Goal: Task Accomplishment & Management: Use online tool/utility

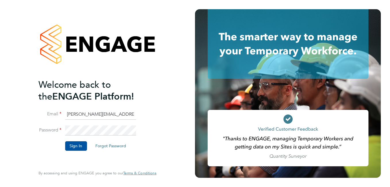
click at [93, 113] on input "Matthew.kelman@bhafcfoundation.org.uk" at bounding box center [100, 114] width 71 height 10
click at [100, 113] on input "Matthew.kelman@bhafcfoundation.org.uk" at bounding box center [100, 114] width 71 height 10
type input "Nathan.casselton@bhafcfoundation.org.uk"
click at [78, 145] on button "Sign In" at bounding box center [76, 145] width 22 height 9
